Goal: Find specific page/section: Find specific page/section

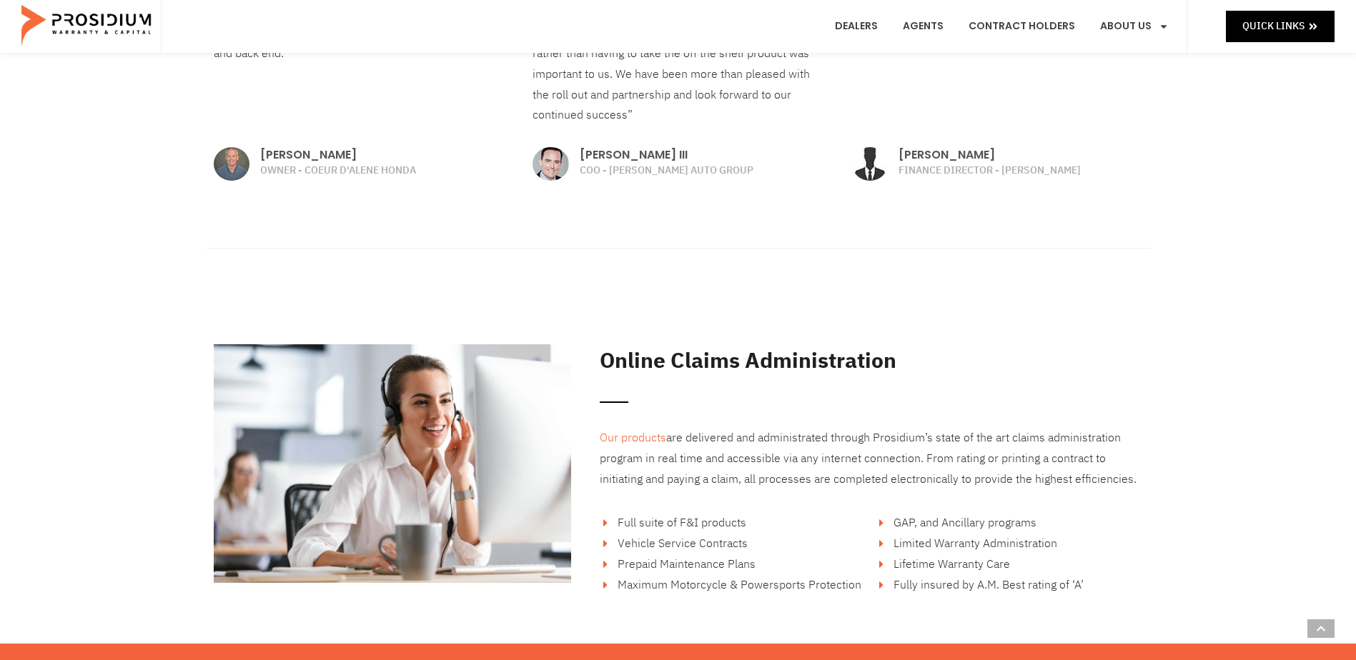
scroll to position [1550, 0]
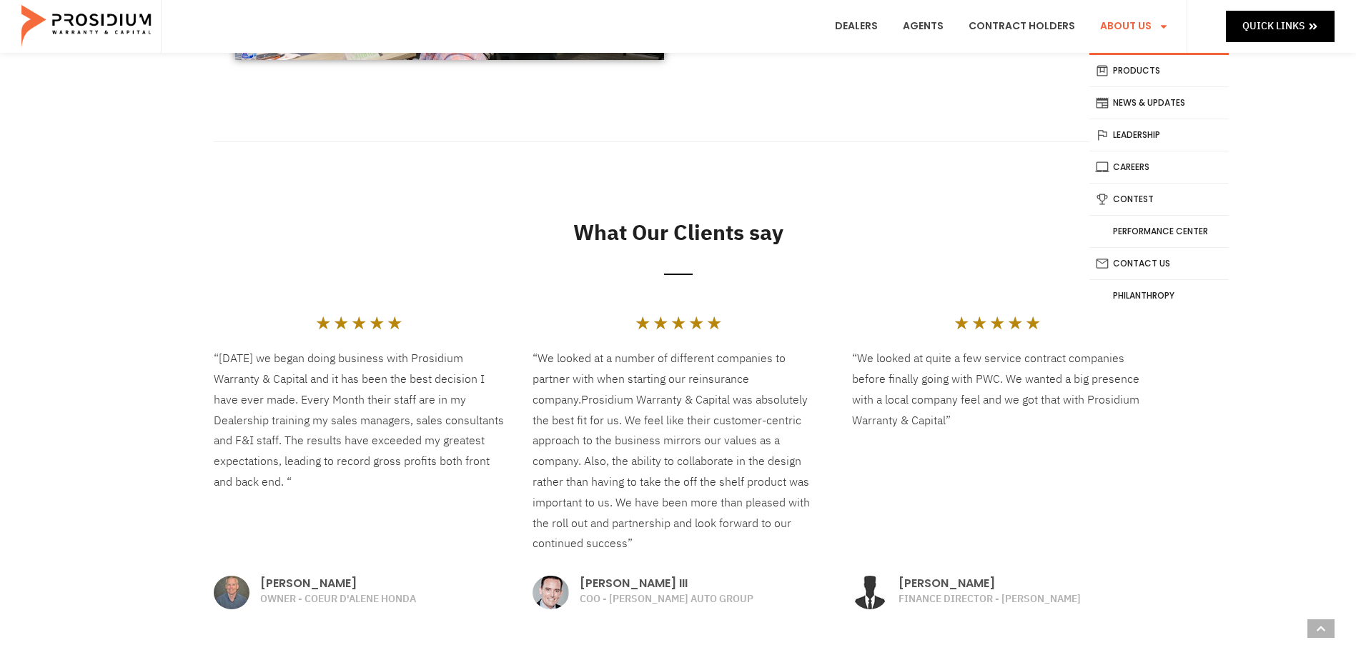
click at [1126, 25] on link "About Us" at bounding box center [1134, 26] width 90 height 53
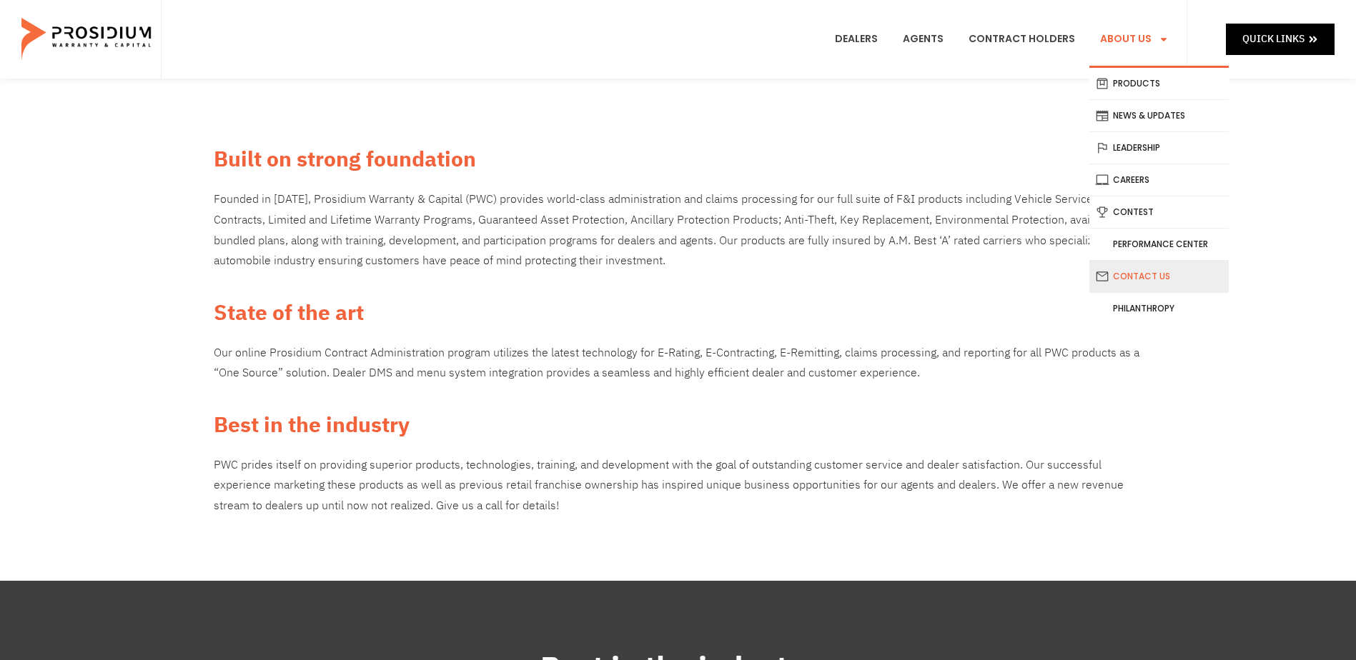
click at [1152, 281] on link "Contact Us" at bounding box center [1158, 276] width 139 height 31
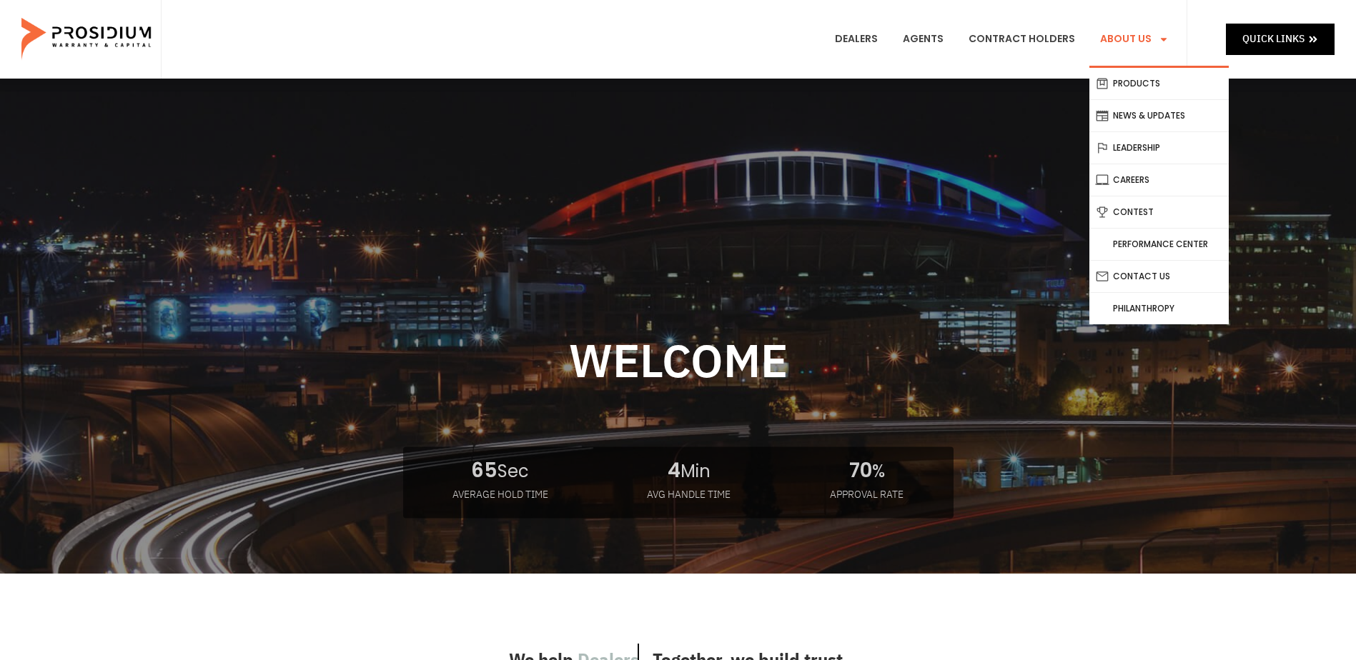
click at [1112, 39] on link "About Us" at bounding box center [1134, 39] width 90 height 53
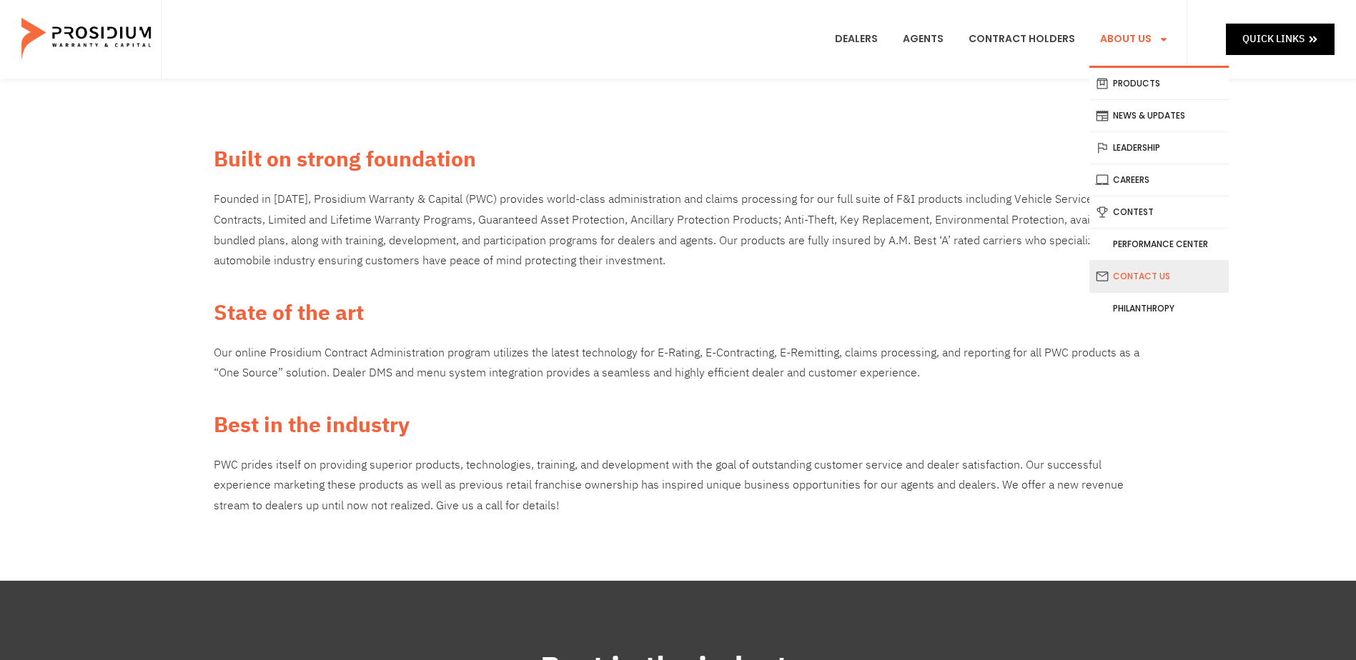
click at [1149, 279] on link "Contact Us" at bounding box center [1158, 276] width 139 height 31
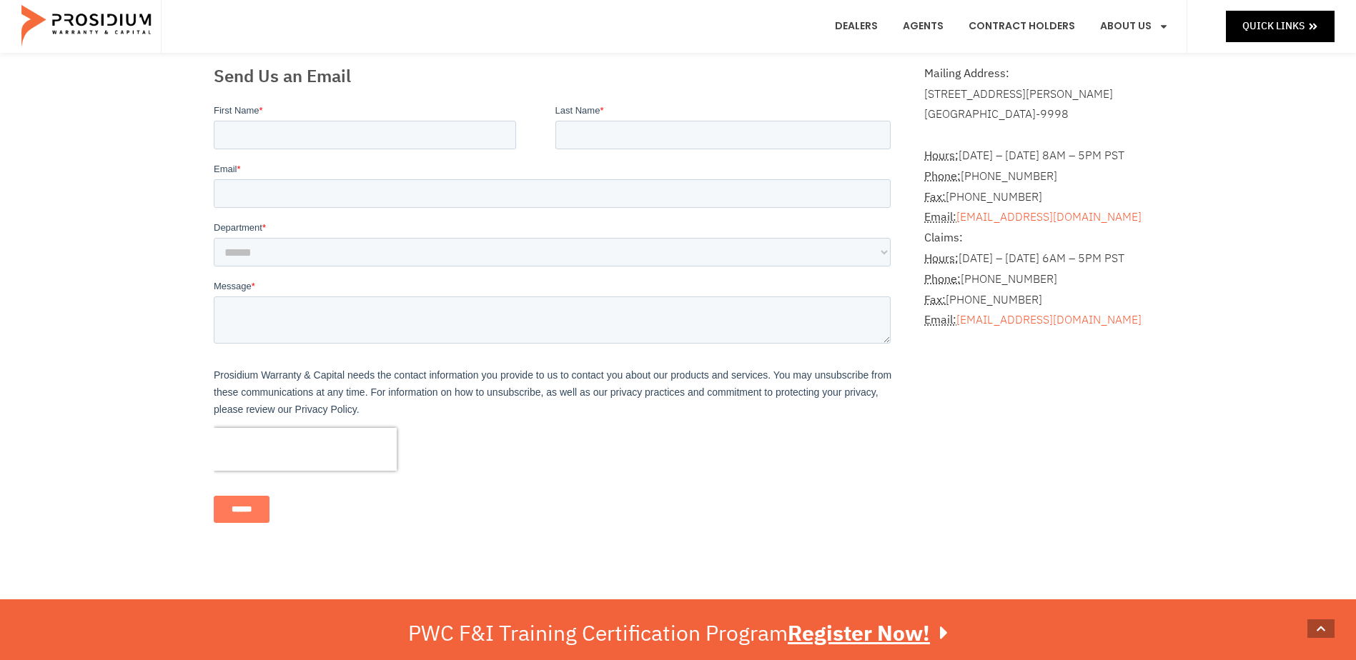
scroll to position [214, 0]
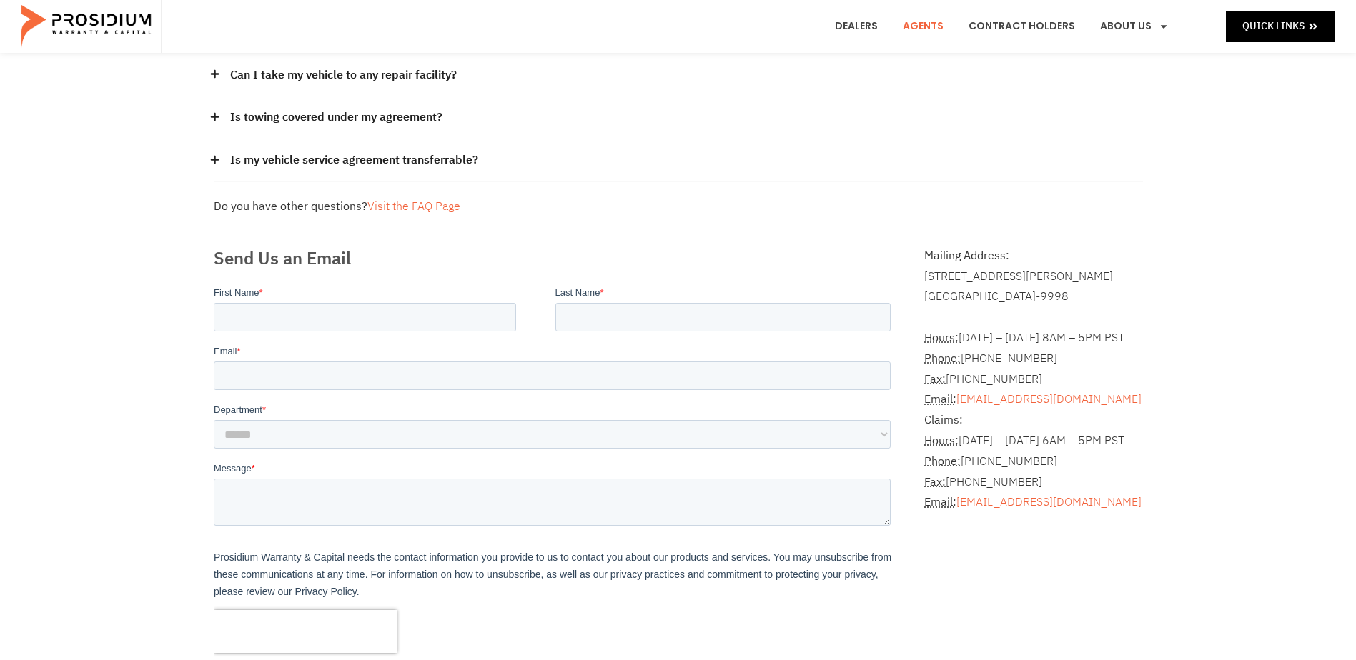
click at [924, 18] on link "Agents" at bounding box center [923, 26] width 62 height 53
